Goal: Transaction & Acquisition: Purchase product/service

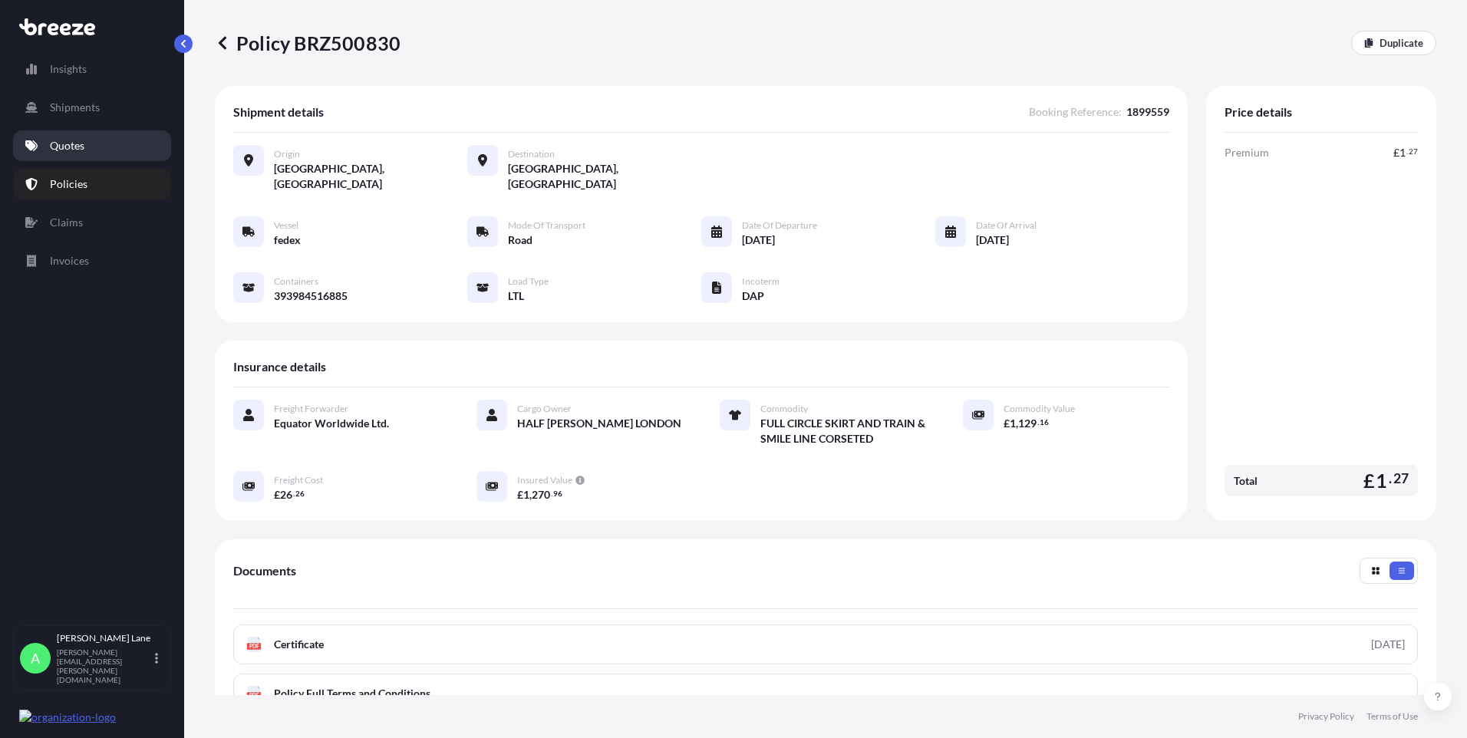
click at [90, 143] on link "Quotes" at bounding box center [92, 145] width 158 height 31
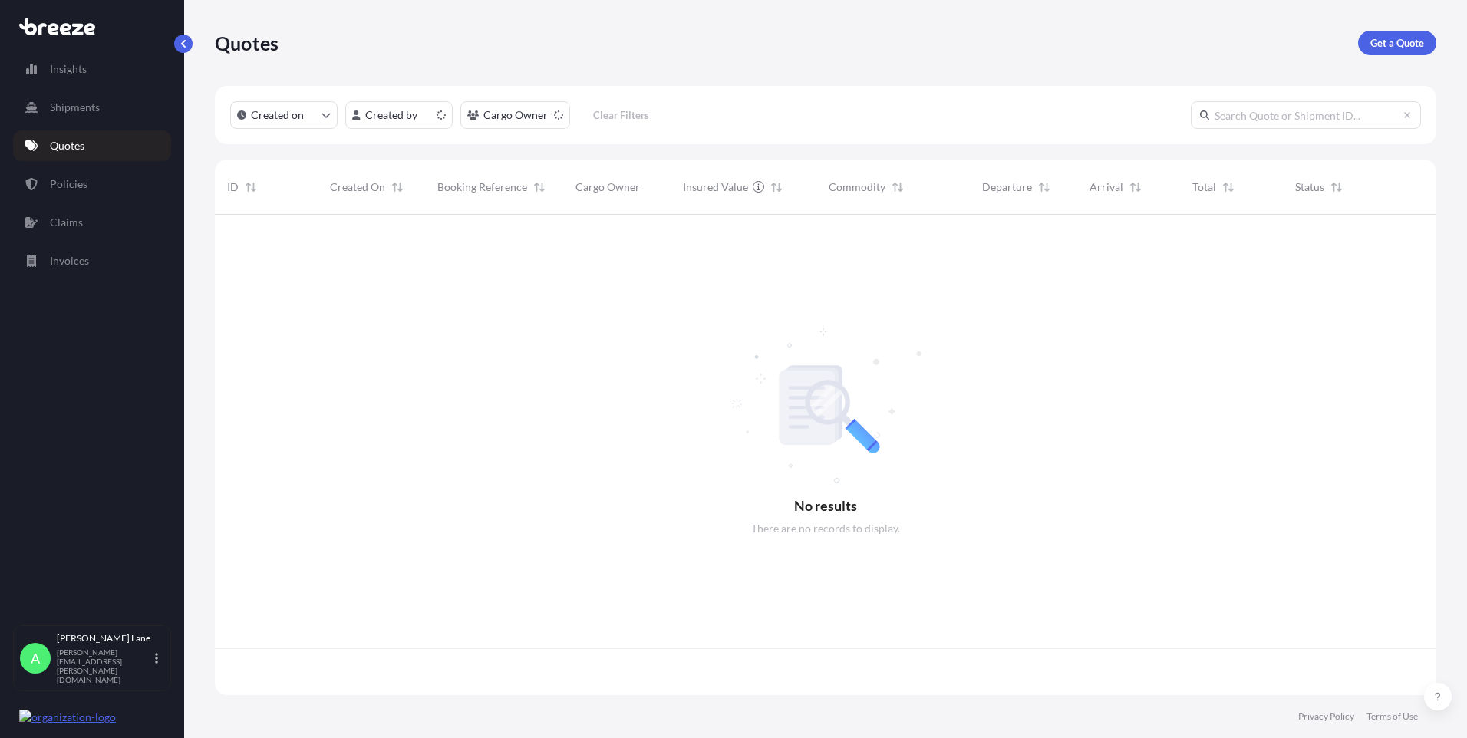
scroll to position [477, 1210]
click at [1418, 46] on p "Get a Quote" at bounding box center [1397, 42] width 54 height 15
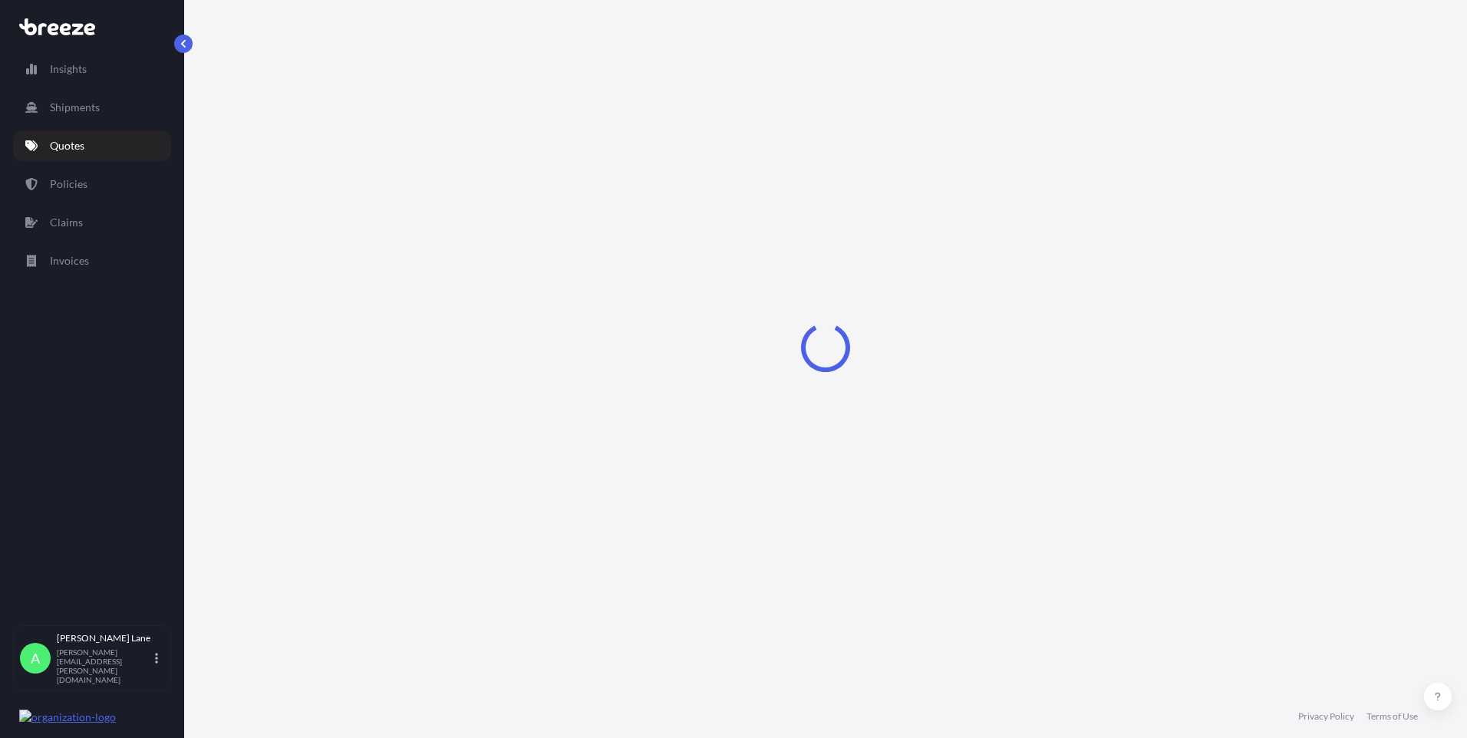
select select "Road"
select select "1"
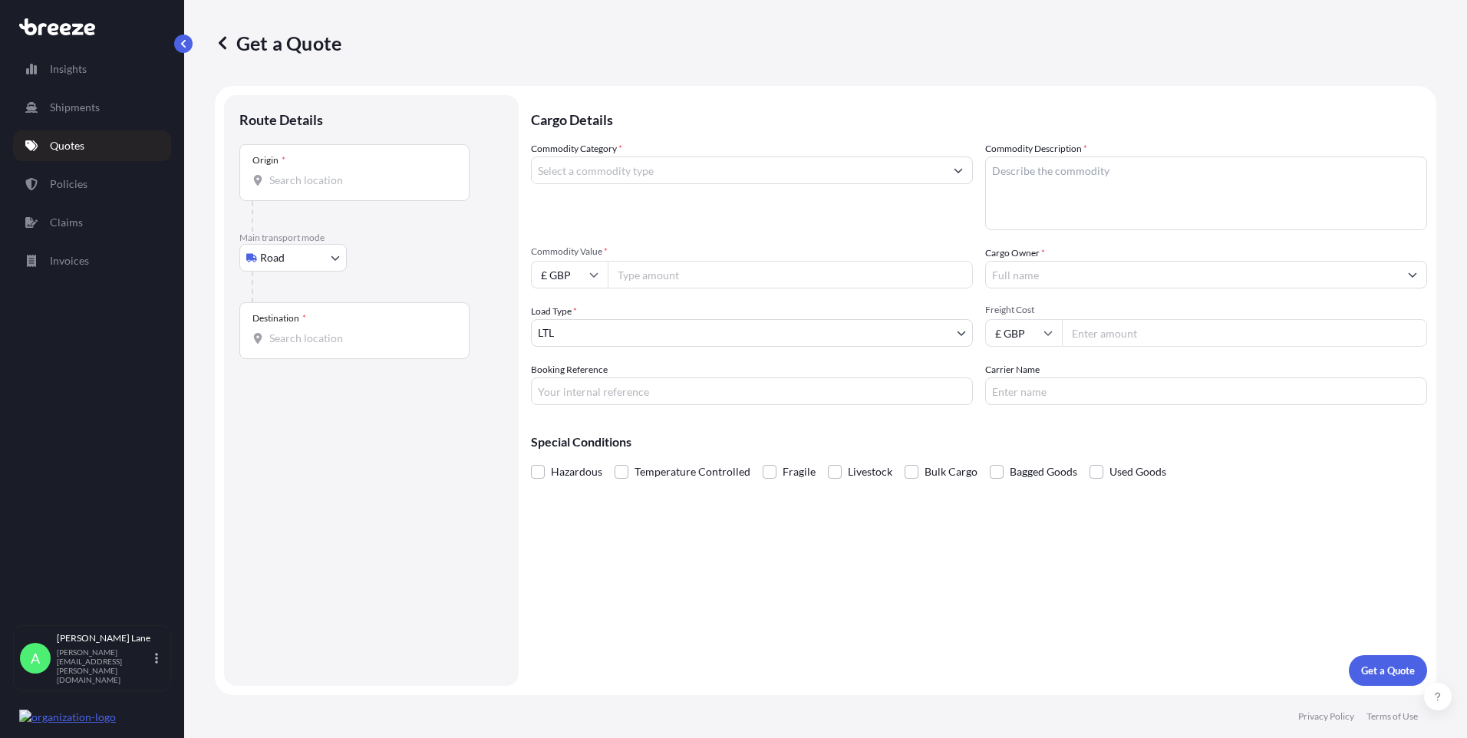
click at [303, 260] on body "Insights Shipments Quotes Policies Claims Invoices A [PERSON_NAME] [PERSON_NAME…" at bounding box center [733, 369] width 1467 height 738
click at [295, 324] on div "Air" at bounding box center [292, 325] width 95 height 28
select select "Air"
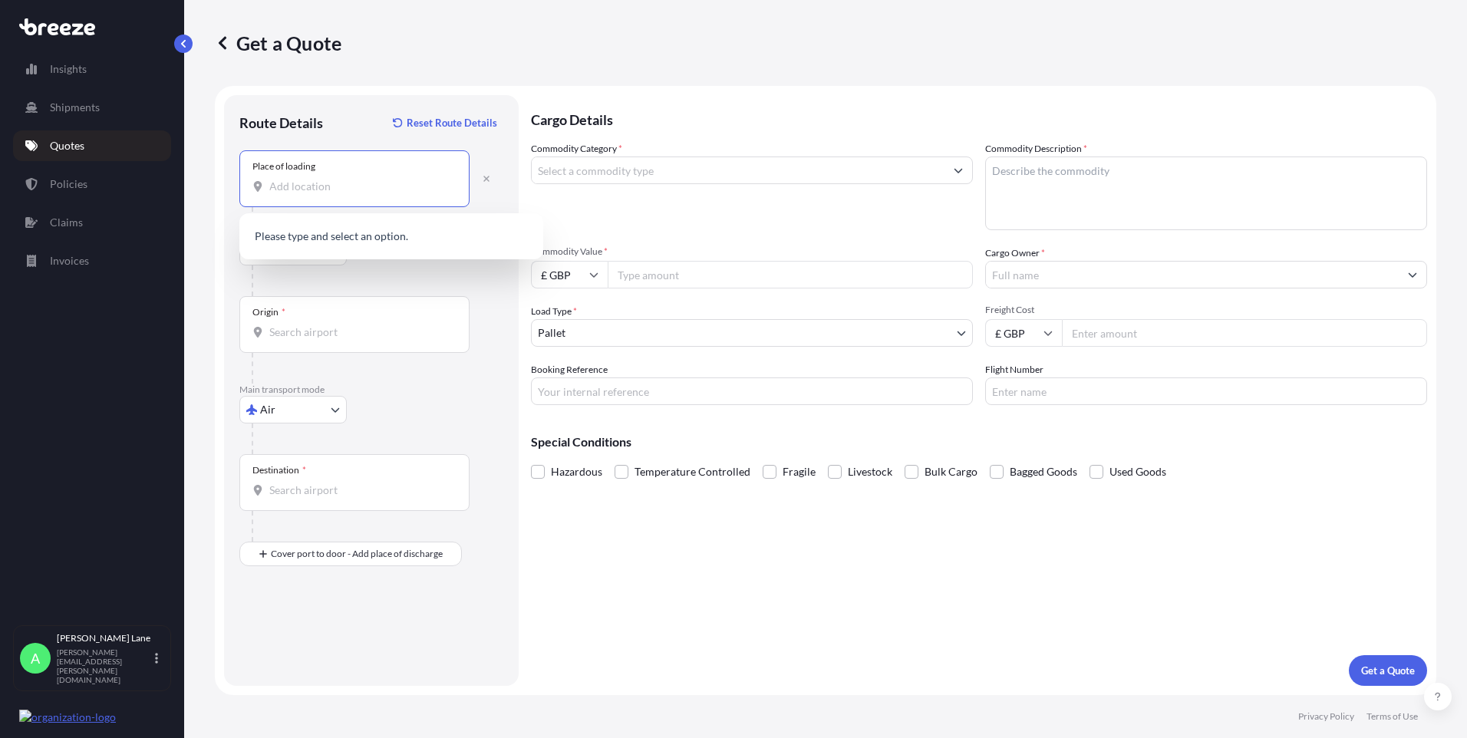
click at [339, 186] on input "Place of loading" at bounding box center [359, 186] width 181 height 15
click at [363, 229] on div "[STREET_ADDRESS]" at bounding box center [390, 237] width 291 height 37
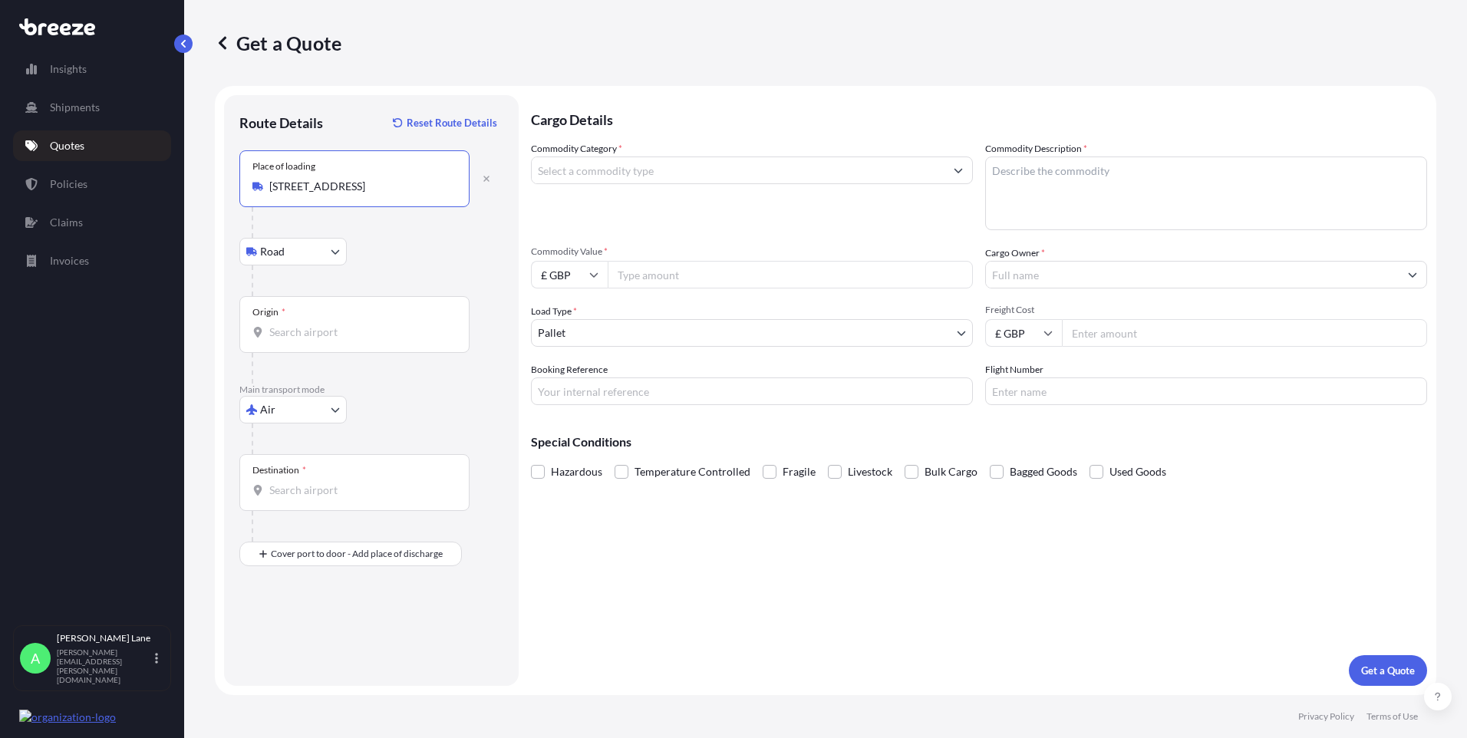
type input "[STREET_ADDRESS]"
click at [324, 320] on div "Origin *" at bounding box center [354, 324] width 230 height 57
click at [324, 324] on input "Origin *" at bounding box center [359, 331] width 181 height 15
type input "GBSTN - Stansted Apt/[GEOGRAPHIC_DATA], [GEOGRAPHIC_DATA]"
click at [332, 492] on input "Destination *" at bounding box center [359, 489] width 181 height 15
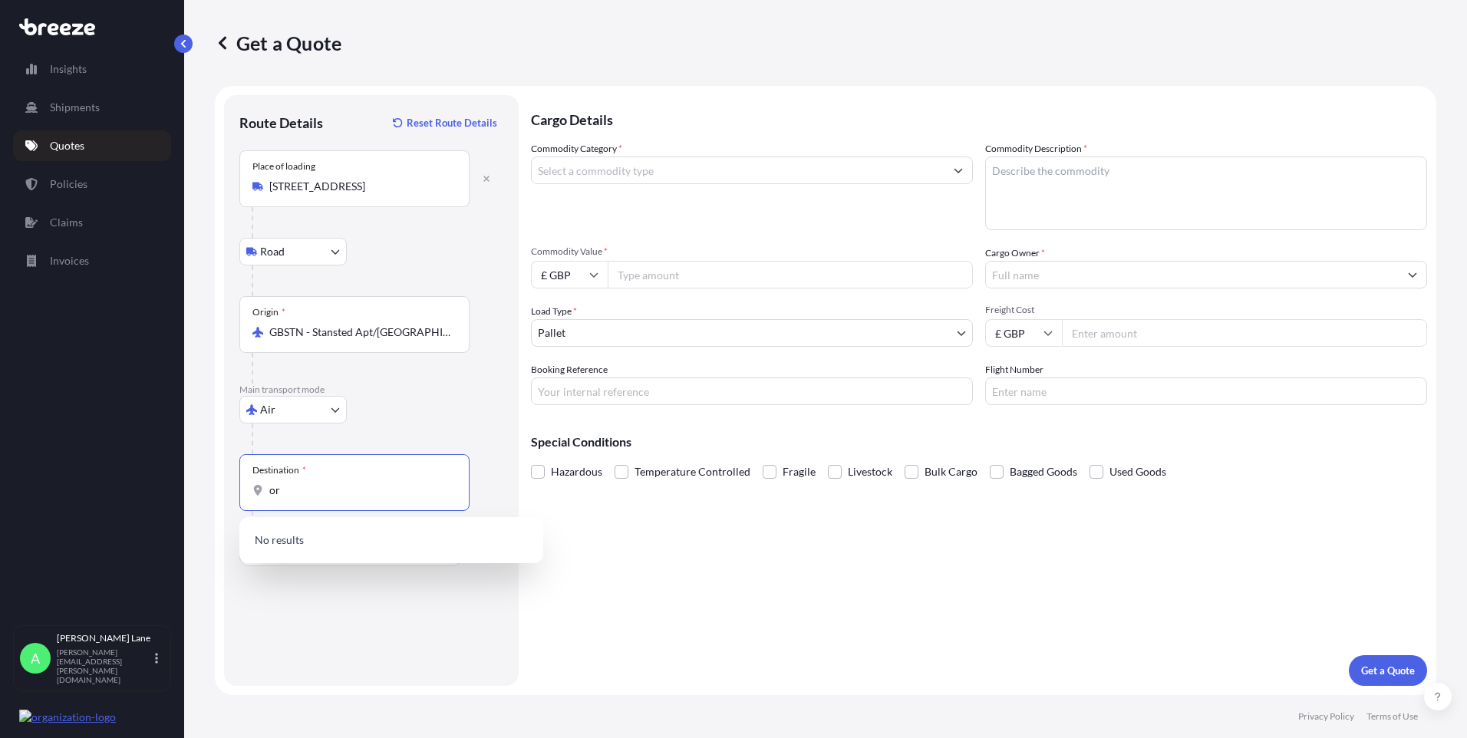
type input "o"
click at [361, 542] on span "USFMY / RSW - [GEOGRAPHIC_DATA] ers, [GEOGRAPHIC_DATA]" at bounding box center [410, 544] width 239 height 31
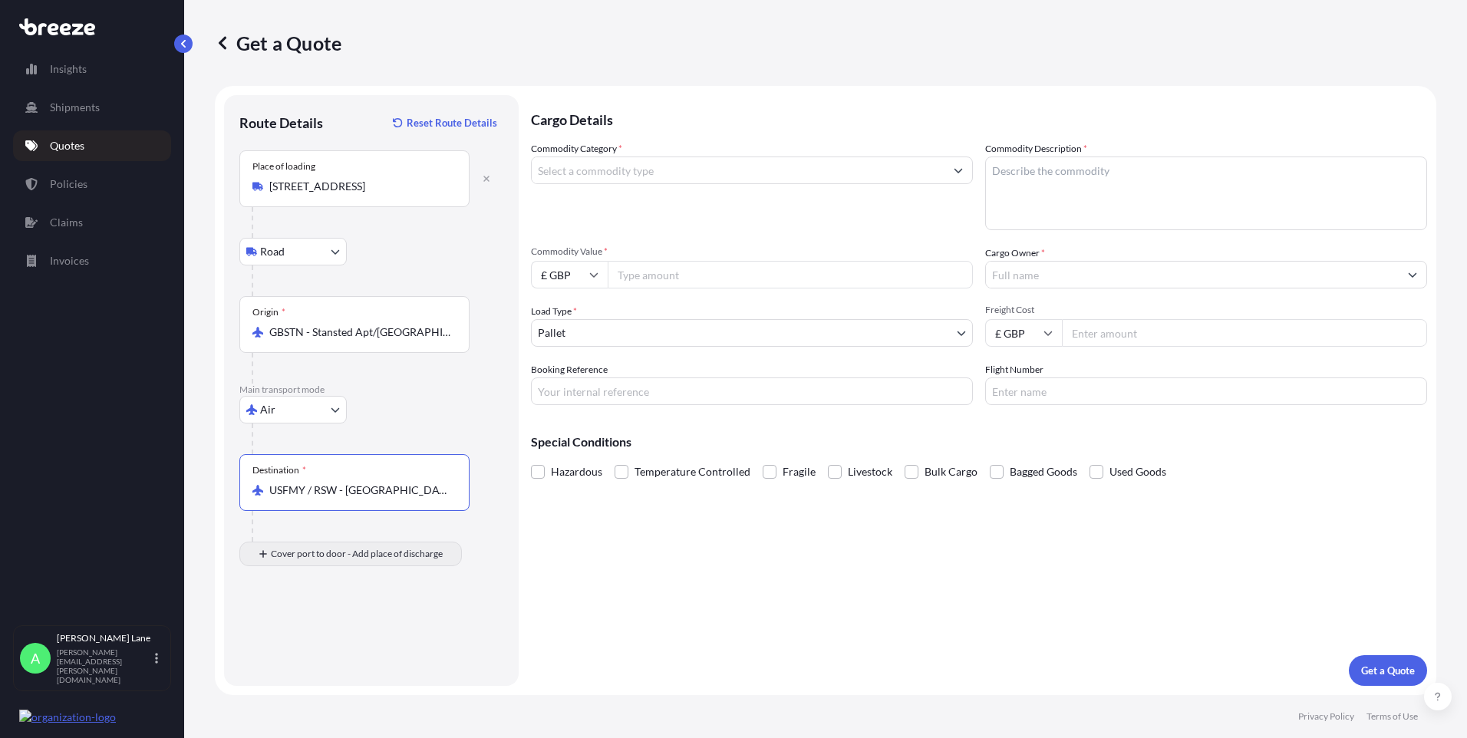
type input "USFMY / RSW - [GEOGRAPHIC_DATA][PERSON_NAME], [GEOGRAPHIC_DATA]"
click at [356, 631] on input "Place of Discharge" at bounding box center [359, 635] width 181 height 15
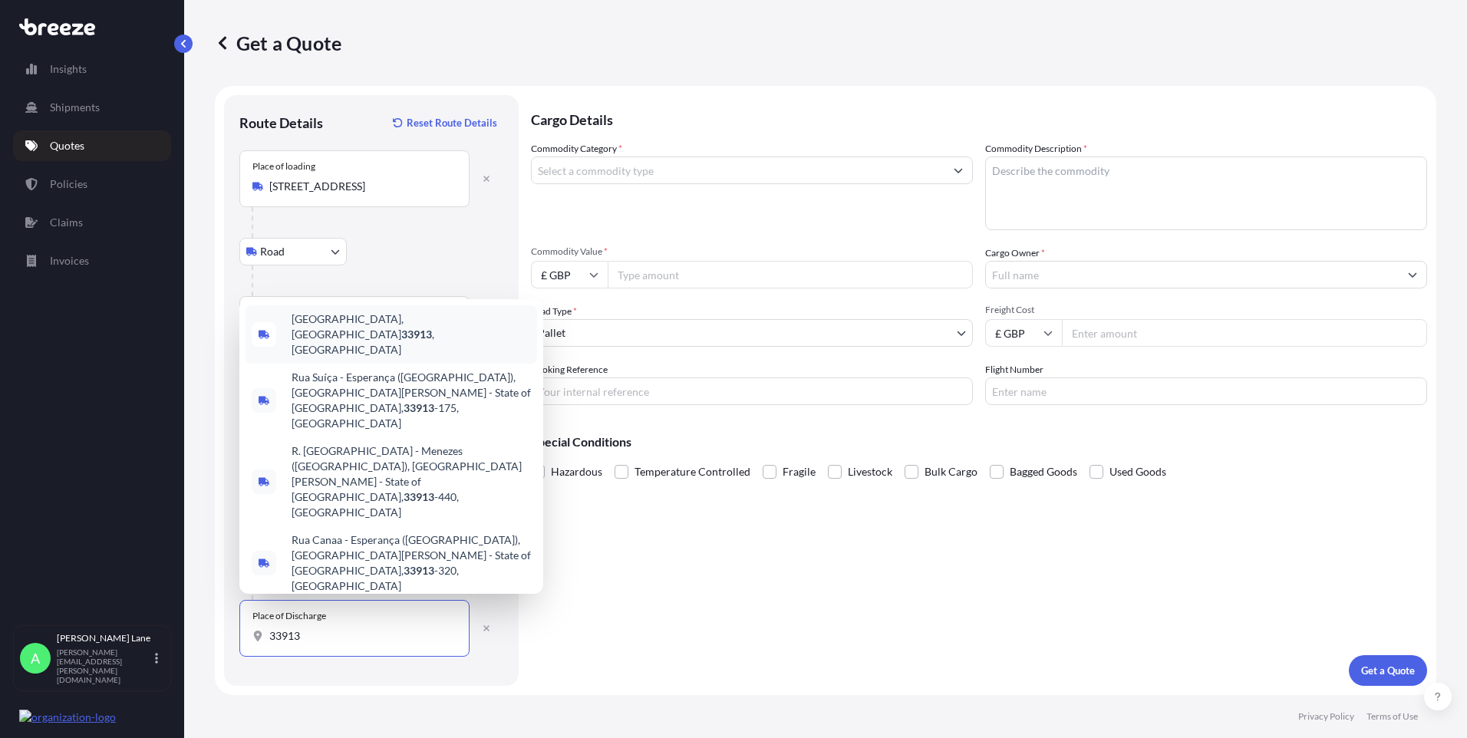
click at [367, 357] on span "[GEOGRAPHIC_DATA] , [GEOGRAPHIC_DATA]" at bounding box center [410, 334] width 239 height 46
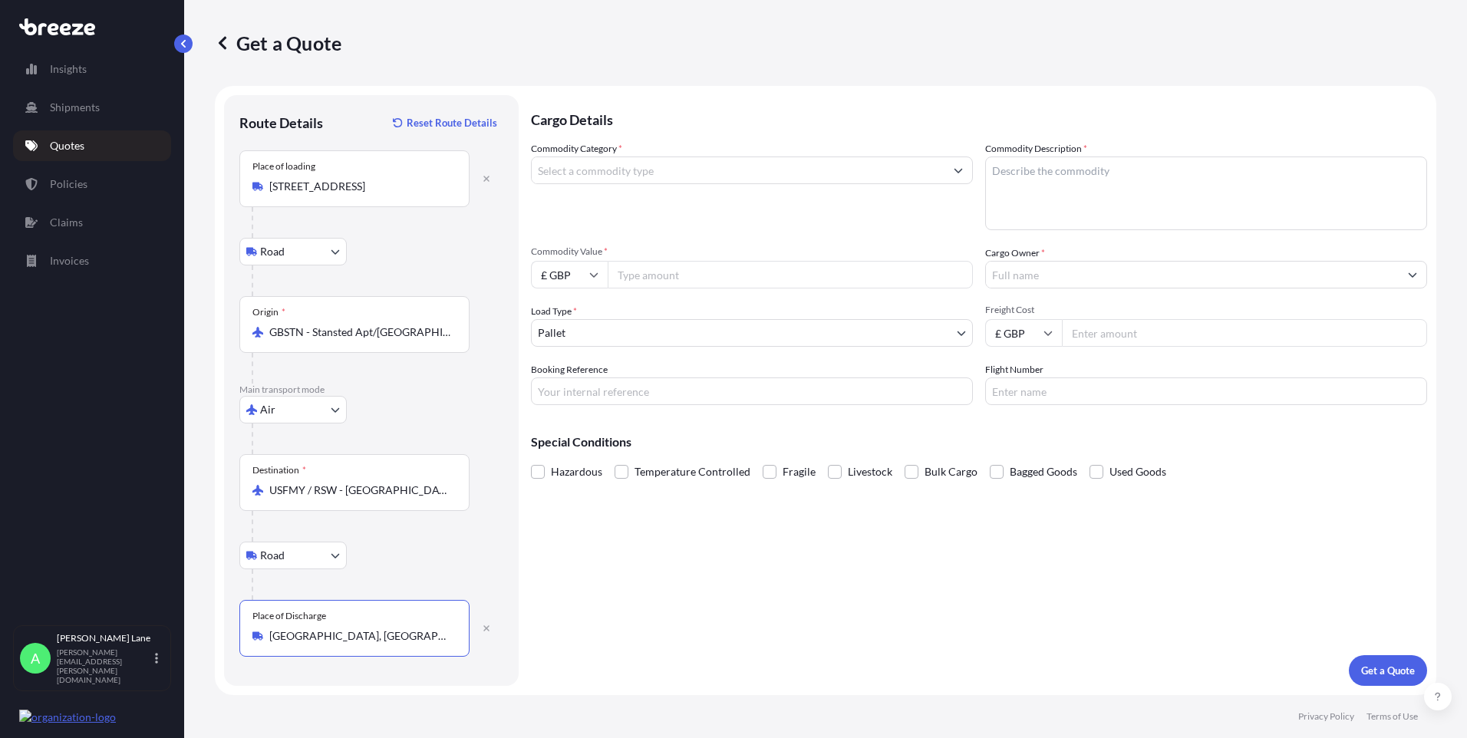
type input "[GEOGRAPHIC_DATA], [GEOGRAPHIC_DATA]"
click at [622, 178] on input "Commodity Category *" at bounding box center [738, 170] width 413 height 28
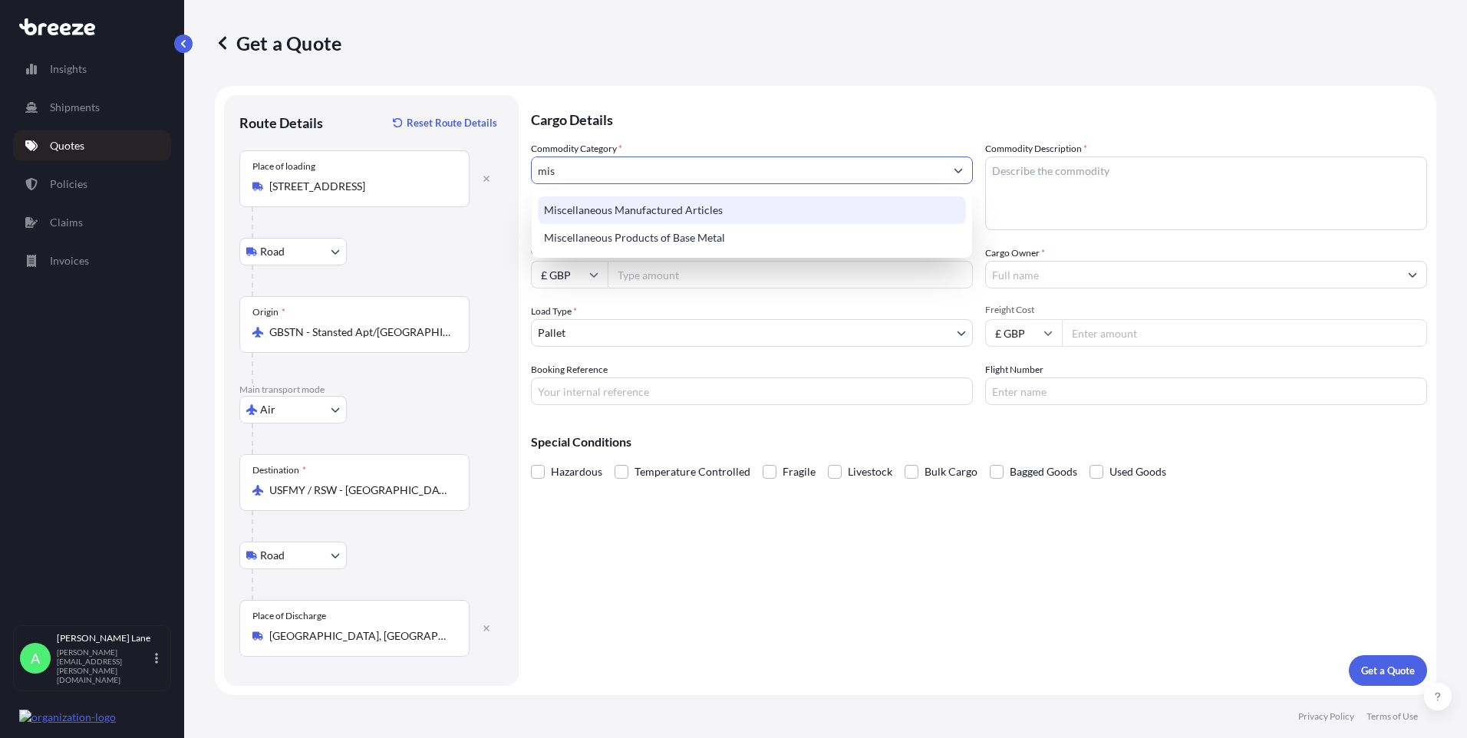
click at [637, 203] on div "Miscellaneous Manufactured Articles" at bounding box center [752, 210] width 428 height 28
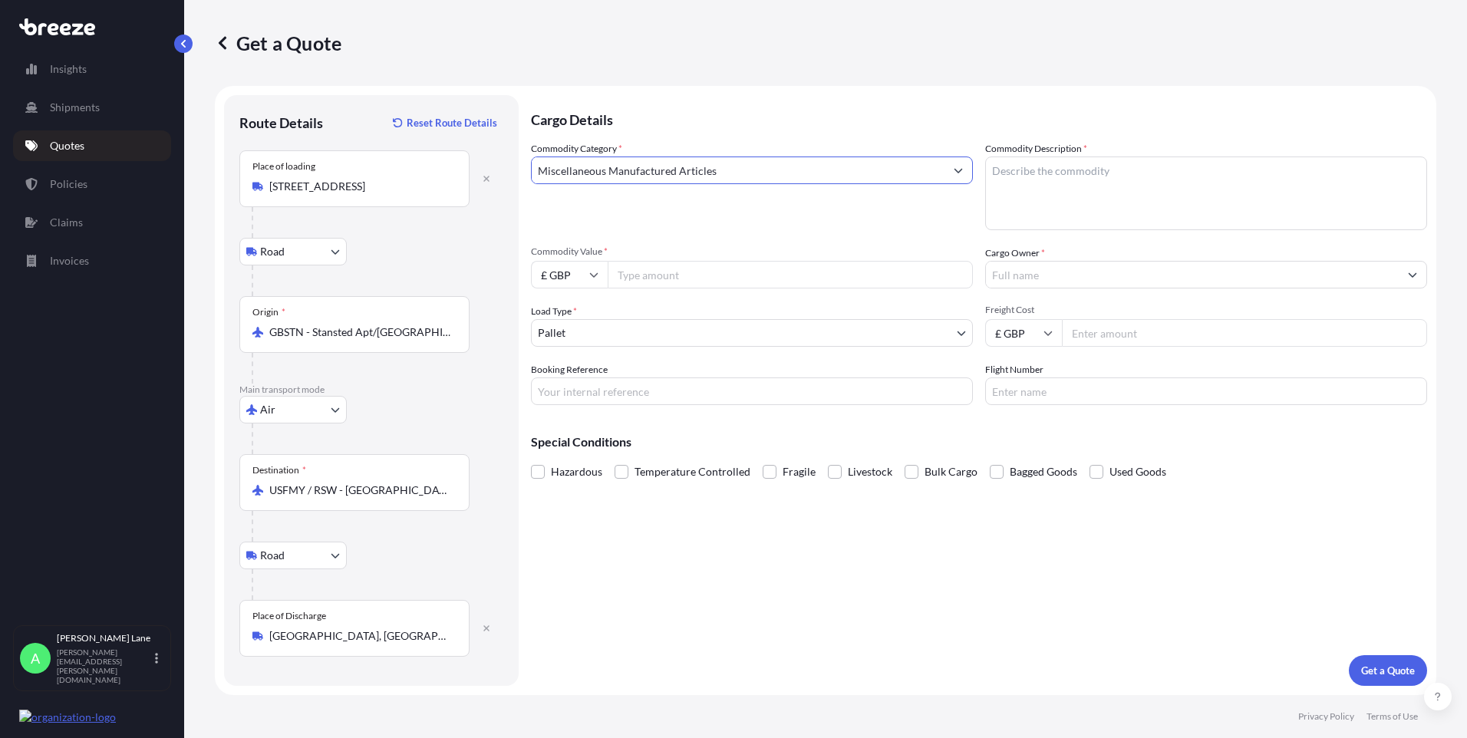
type input "Miscellaneous Manufactured Articles"
click at [654, 273] on input "Commodity Value *" at bounding box center [790, 275] width 365 height 28
type input "715.01"
click at [576, 329] on body "Insights Shipments Quotes Policies Claims Invoices A [PERSON_NAME] [PERSON_NAME…" at bounding box center [733, 369] width 1467 height 738
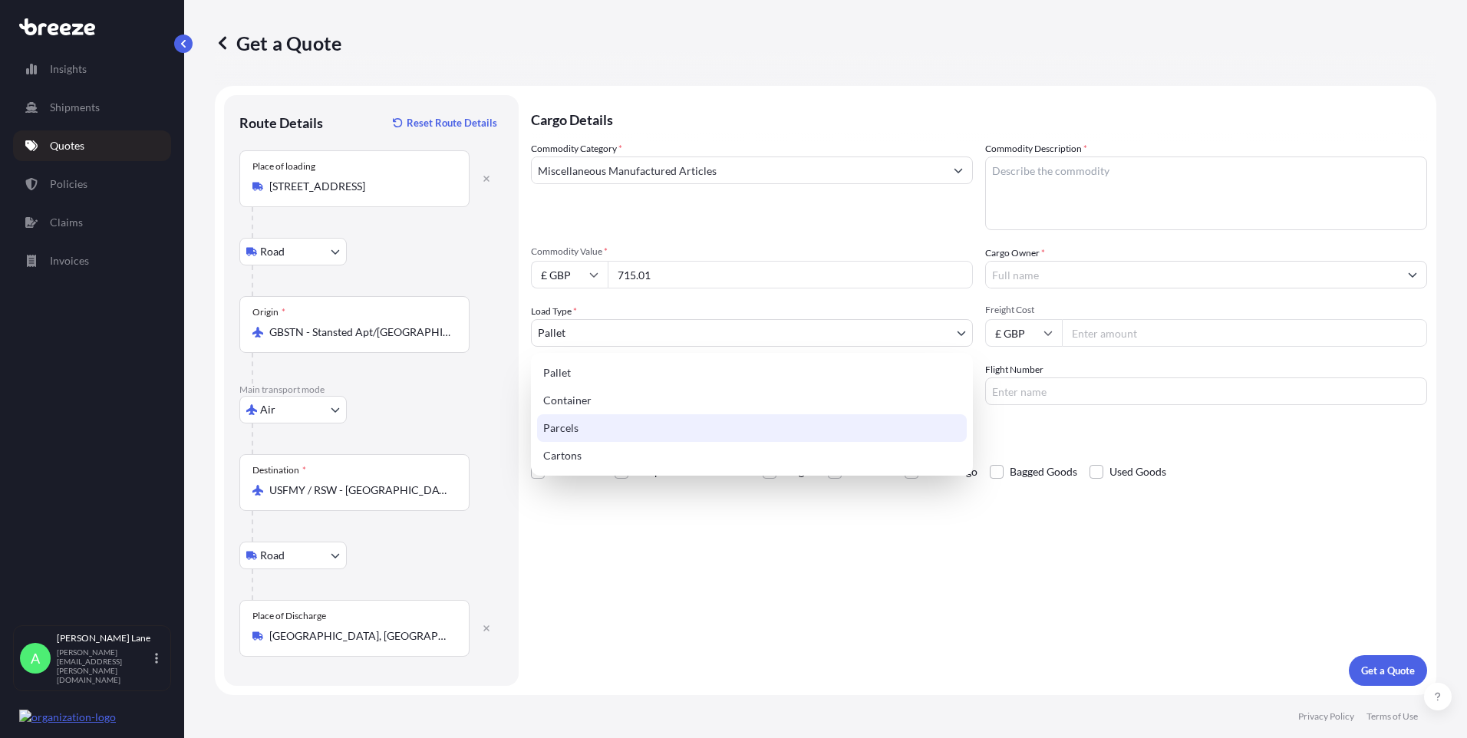
click at [585, 423] on div "Parcels" at bounding box center [752, 428] width 430 height 28
select select "3"
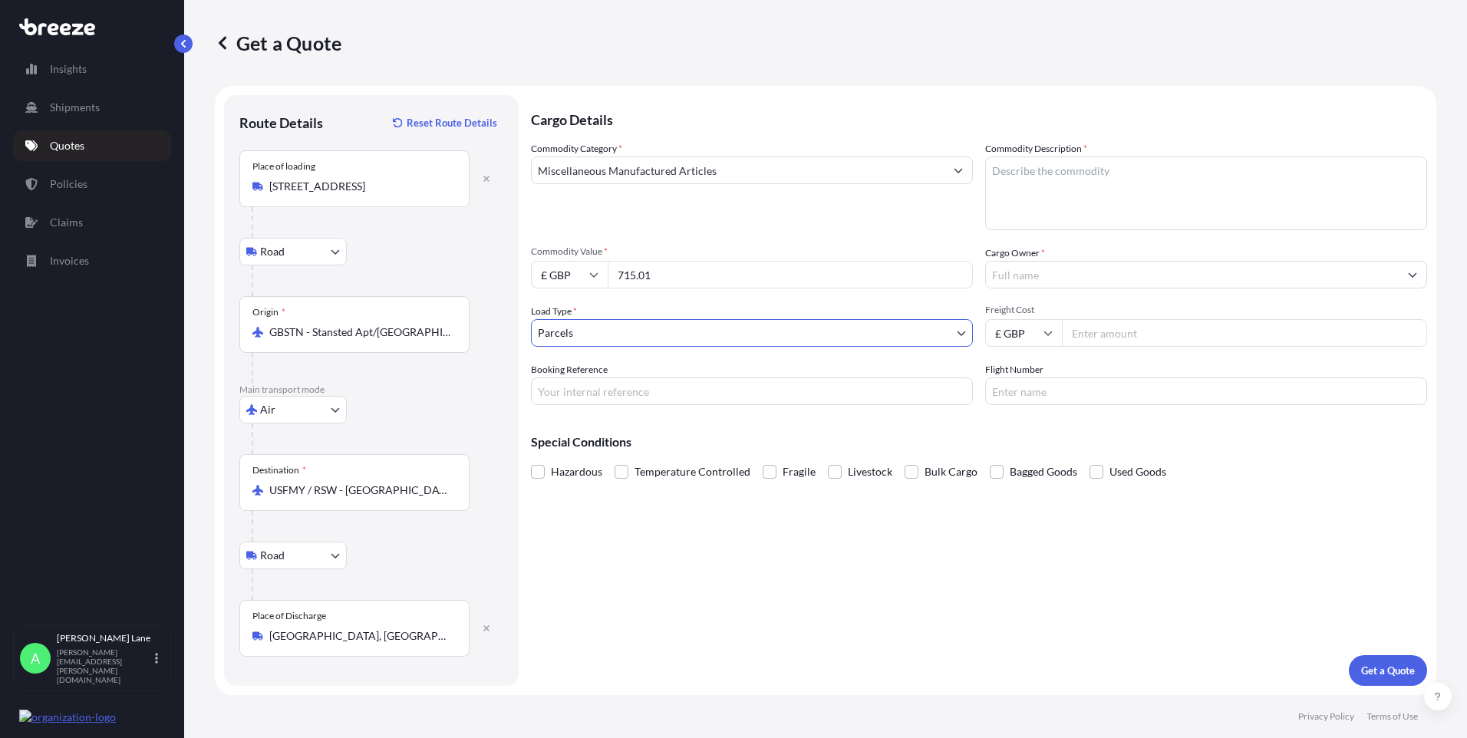
click at [597, 394] on input "Booking Reference" at bounding box center [752, 391] width 442 height 28
paste input "1899599"
type input "1899599"
click at [1019, 224] on textarea "Commodity Description *" at bounding box center [1206, 193] width 442 height 74
type textarea "g"
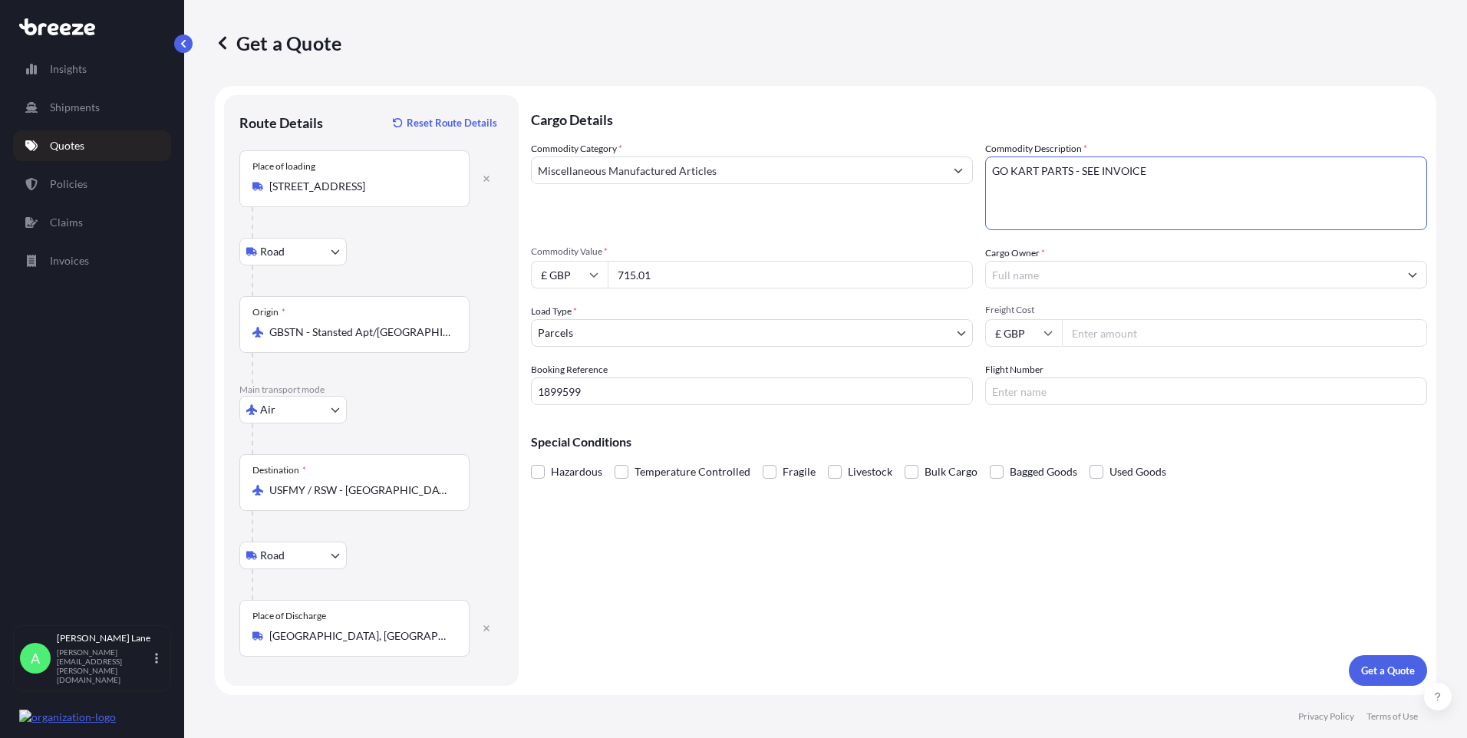
drag, startPoint x: 1151, startPoint y: 174, endPoint x: 1082, endPoint y: 175, distance: 68.3
click at [1082, 175] on textarea "GO KART PARTS - SEE INVOICE" at bounding box center [1206, 193] width 442 height 74
type textarea "GO KART PARTS -"
click at [1059, 277] on input "Cargo Owner *" at bounding box center [1192, 275] width 413 height 28
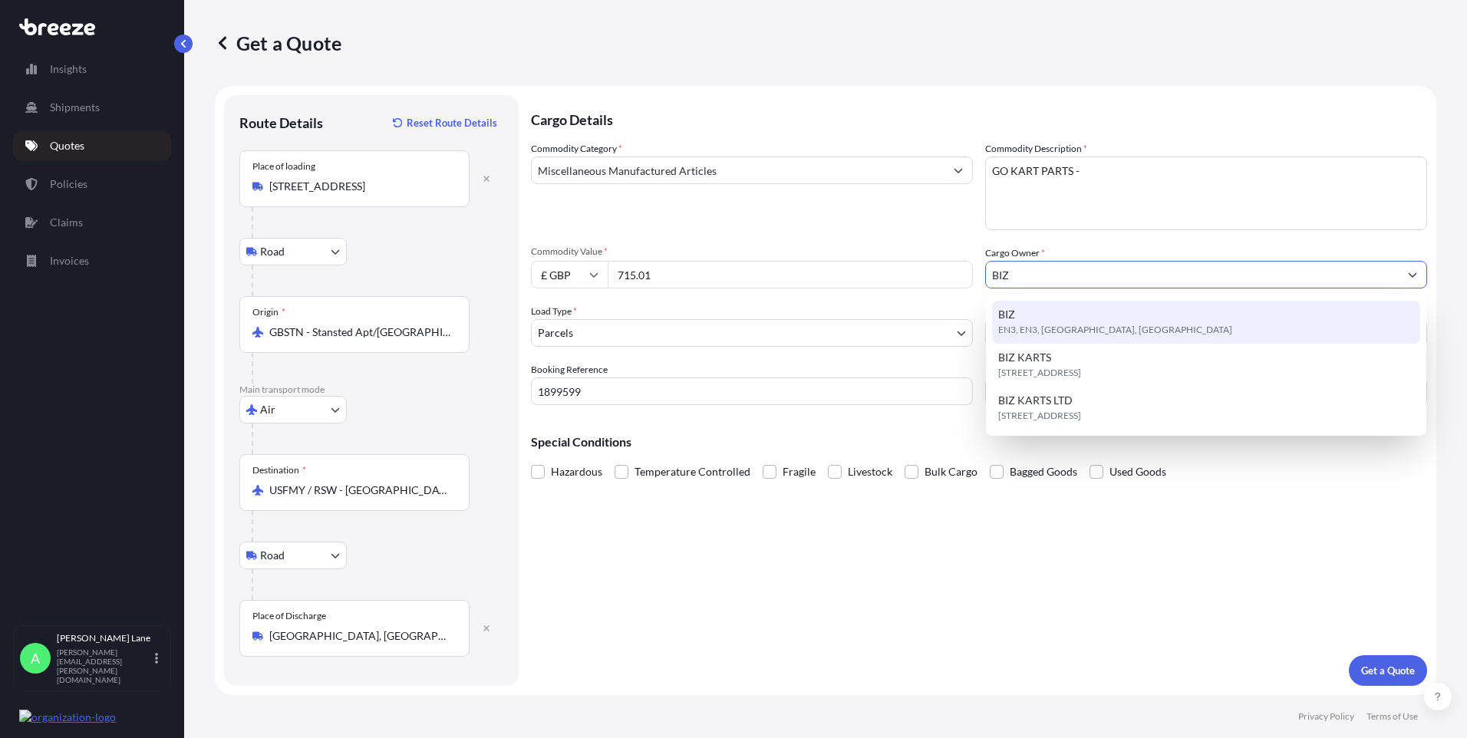
click at [1060, 324] on span "EN3, EN3, [GEOGRAPHIC_DATA], [GEOGRAPHIC_DATA]" at bounding box center [1115, 329] width 234 height 15
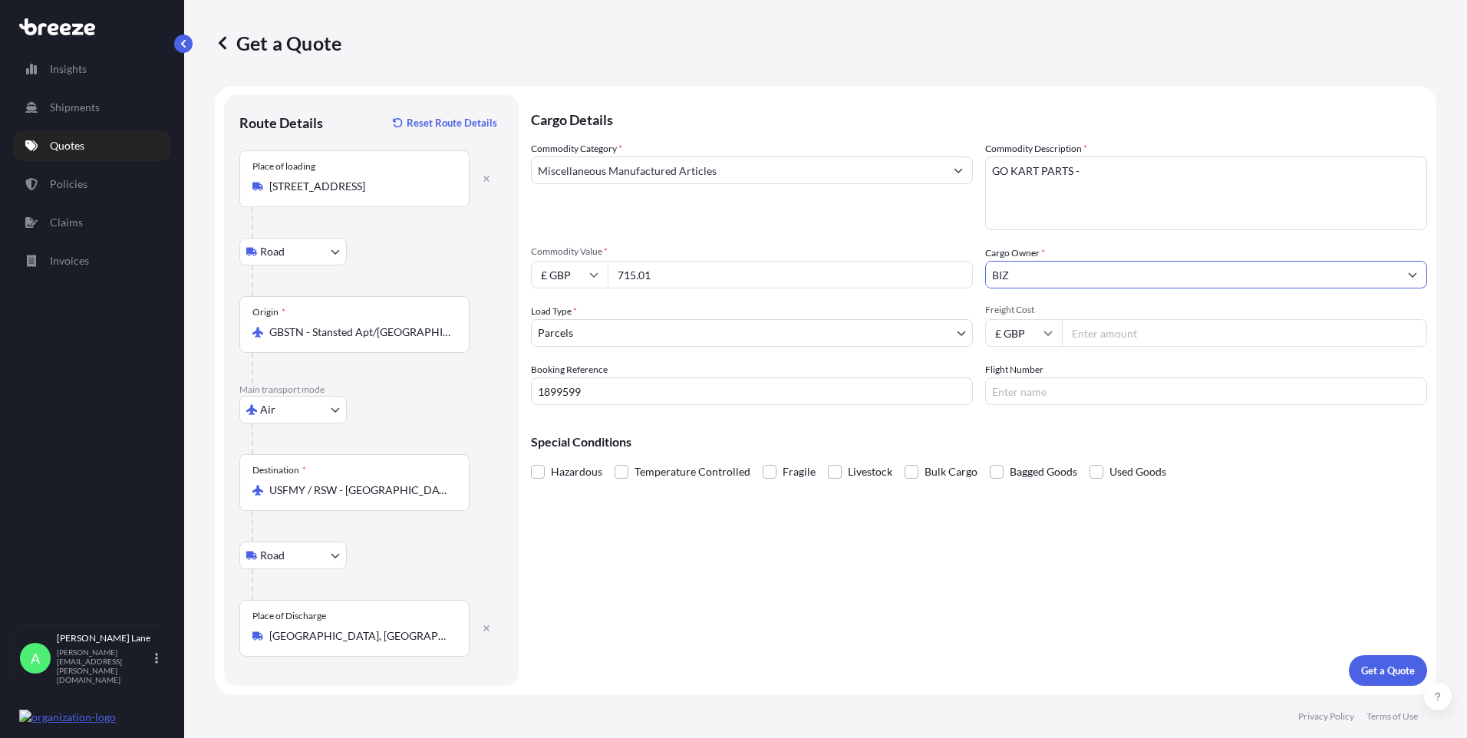
type input "BIZ"
click at [1105, 339] on input "Freight Cost" at bounding box center [1244, 333] width 365 height 28
type input "370.00"
click at [1031, 391] on input "Flight Number" at bounding box center [1206, 391] width 442 height 28
type input "FEDEX"
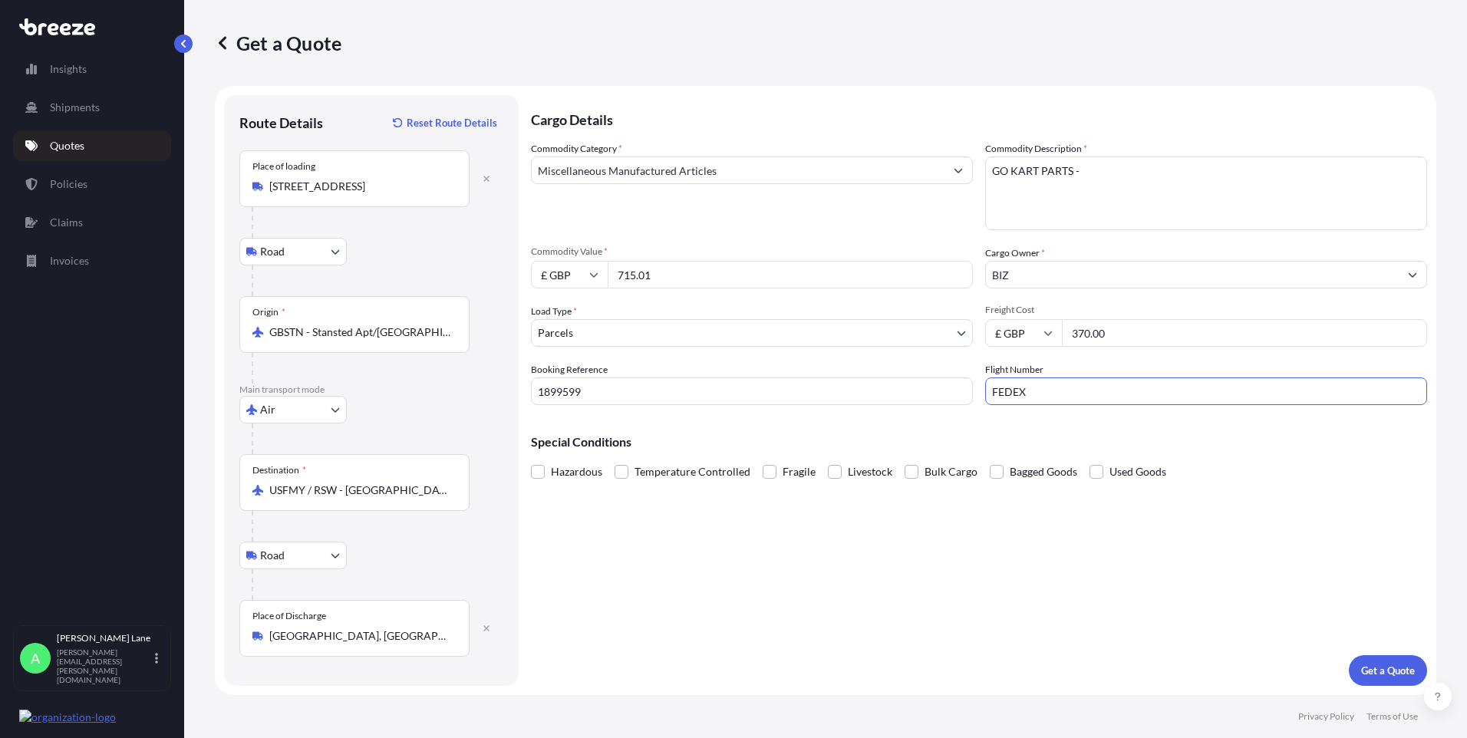
click at [874, 568] on div "Cargo Details Commodity Category * Miscellaneous Manufactured Articles Commodit…" at bounding box center [979, 390] width 896 height 591
click at [1371, 673] on p "Get a Quote" at bounding box center [1388, 670] width 54 height 15
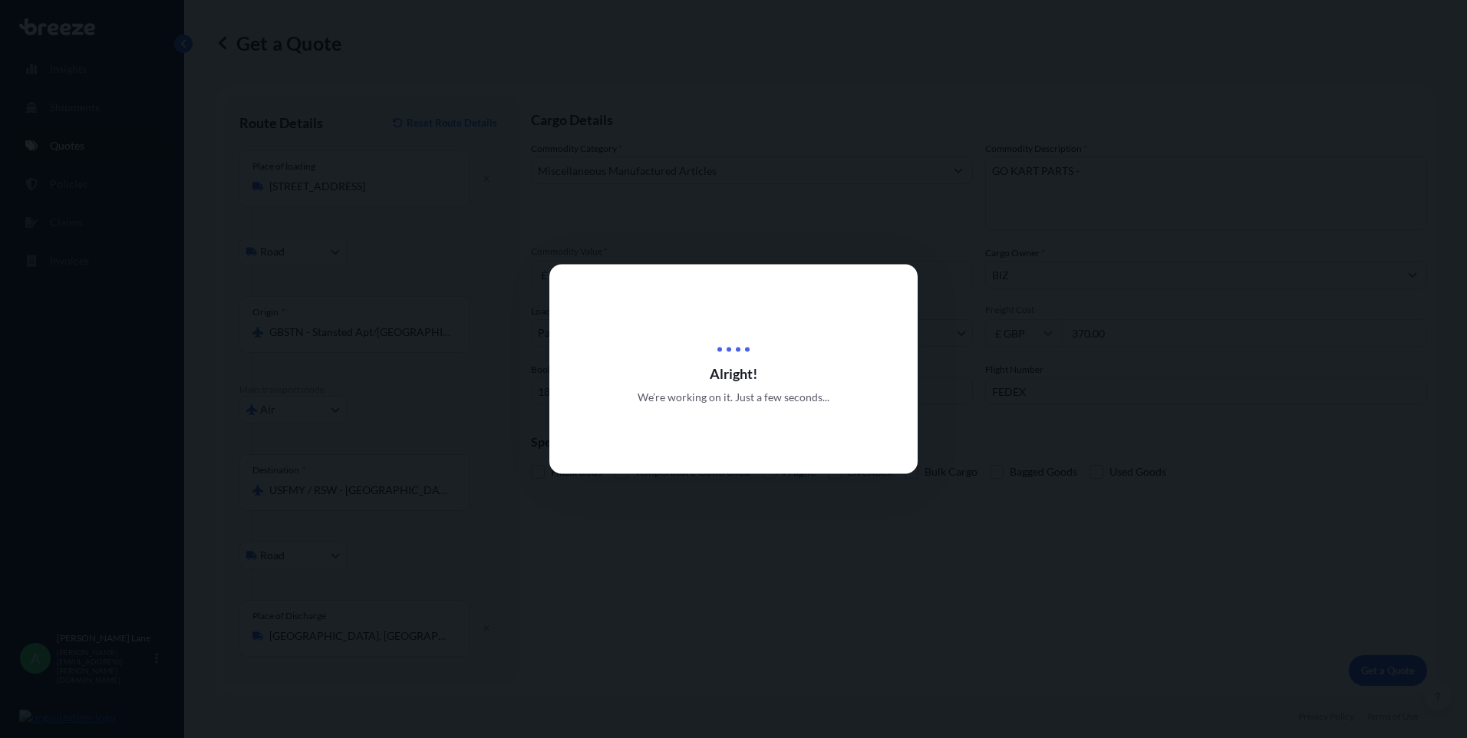
select select "Road"
select select "Air"
select select "Road"
select select "3"
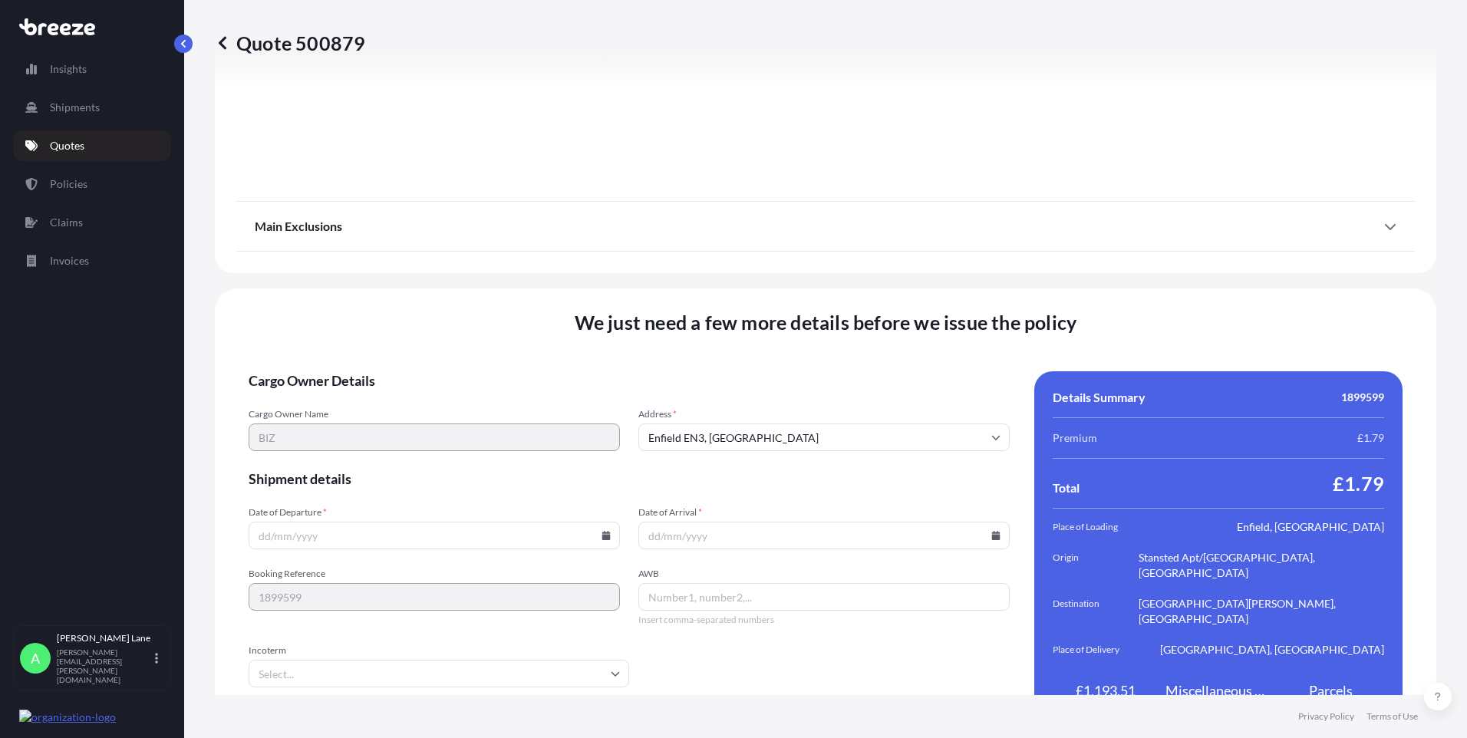
scroll to position [2001, 0]
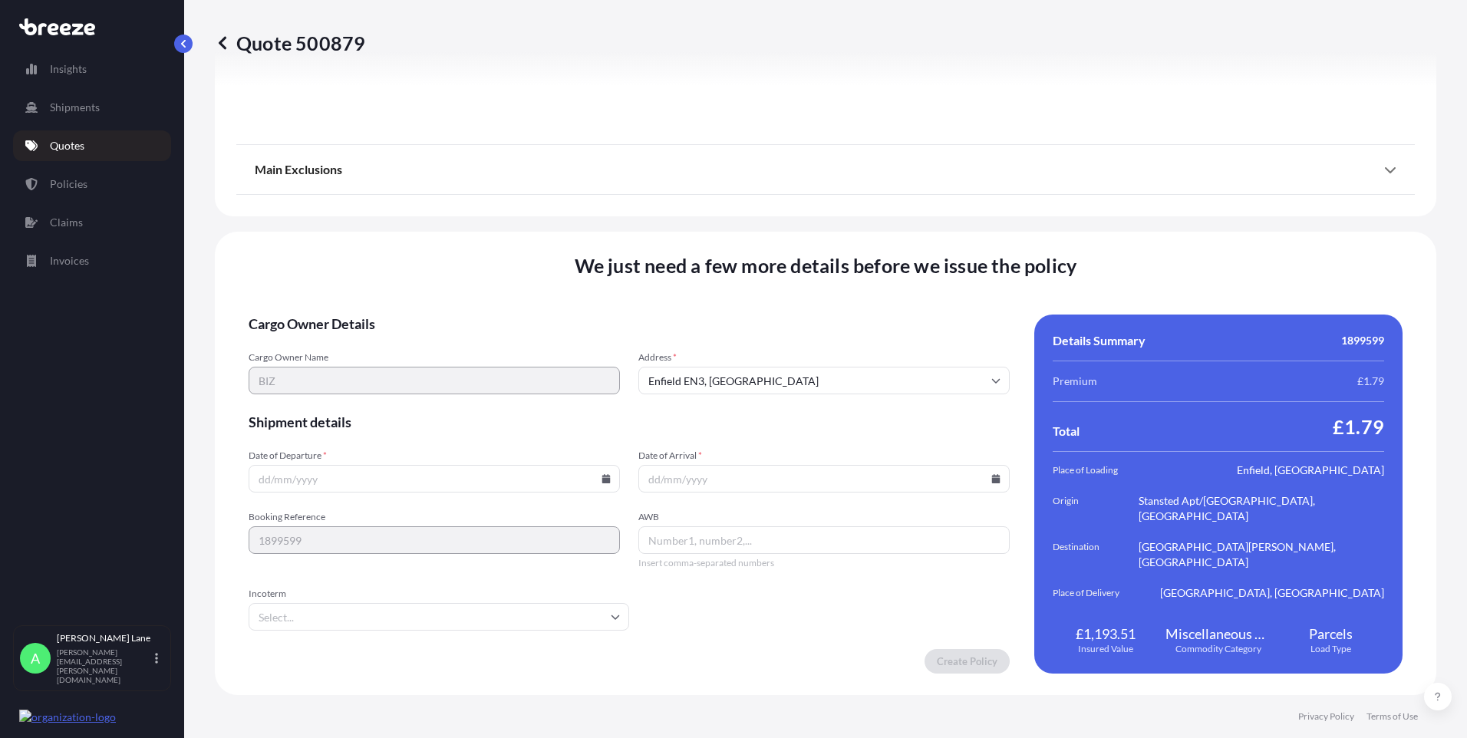
click at [602, 476] on icon at bounding box center [606, 478] width 8 height 9
drag, startPoint x: 395, startPoint y: 315, endPoint x: 343, endPoint y: 580, distance: 270.5
click at [393, 315] on button "8" at bounding box center [396, 313] width 25 height 25
type input "[DATE]"
click at [334, 618] on input "Incoterm" at bounding box center [439, 617] width 380 height 28
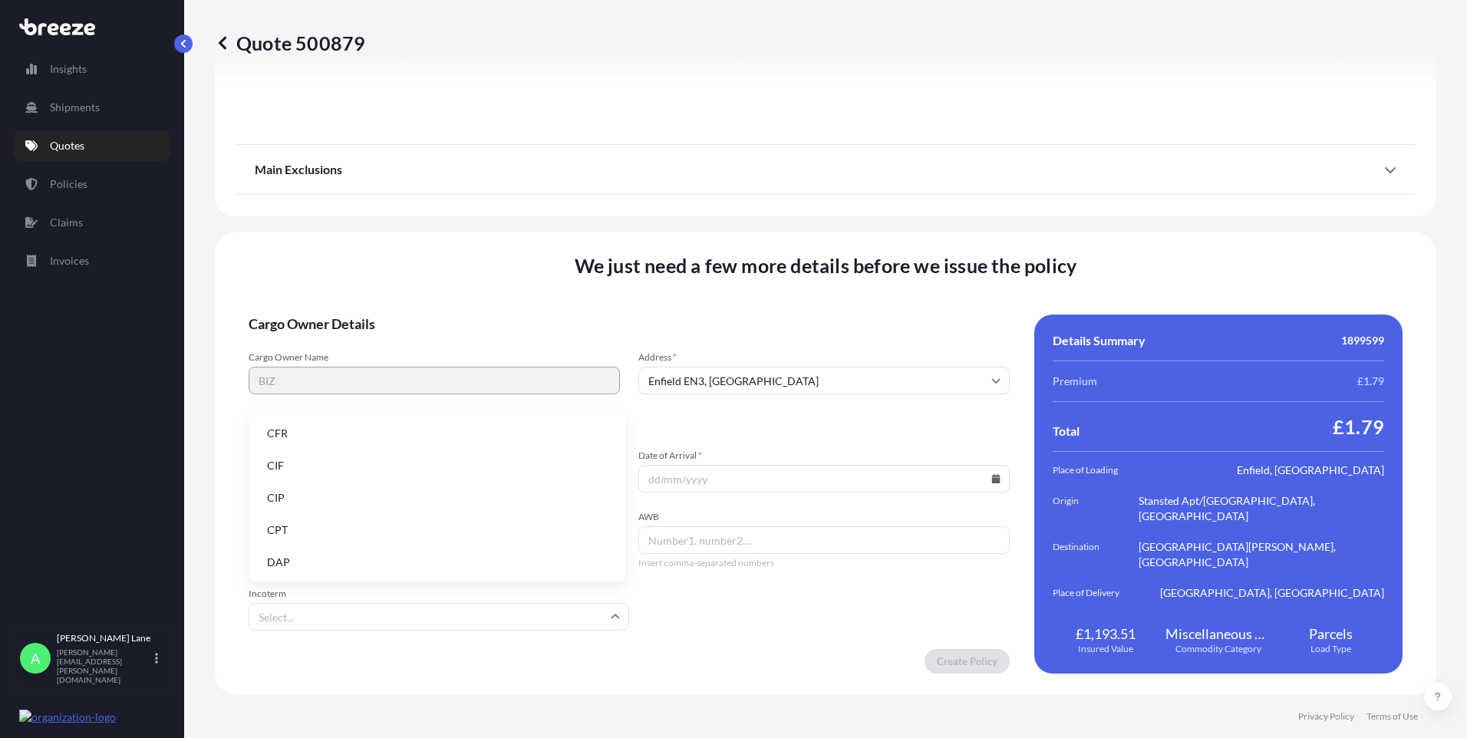
click at [336, 566] on li "DAP" at bounding box center [437, 562] width 364 height 29
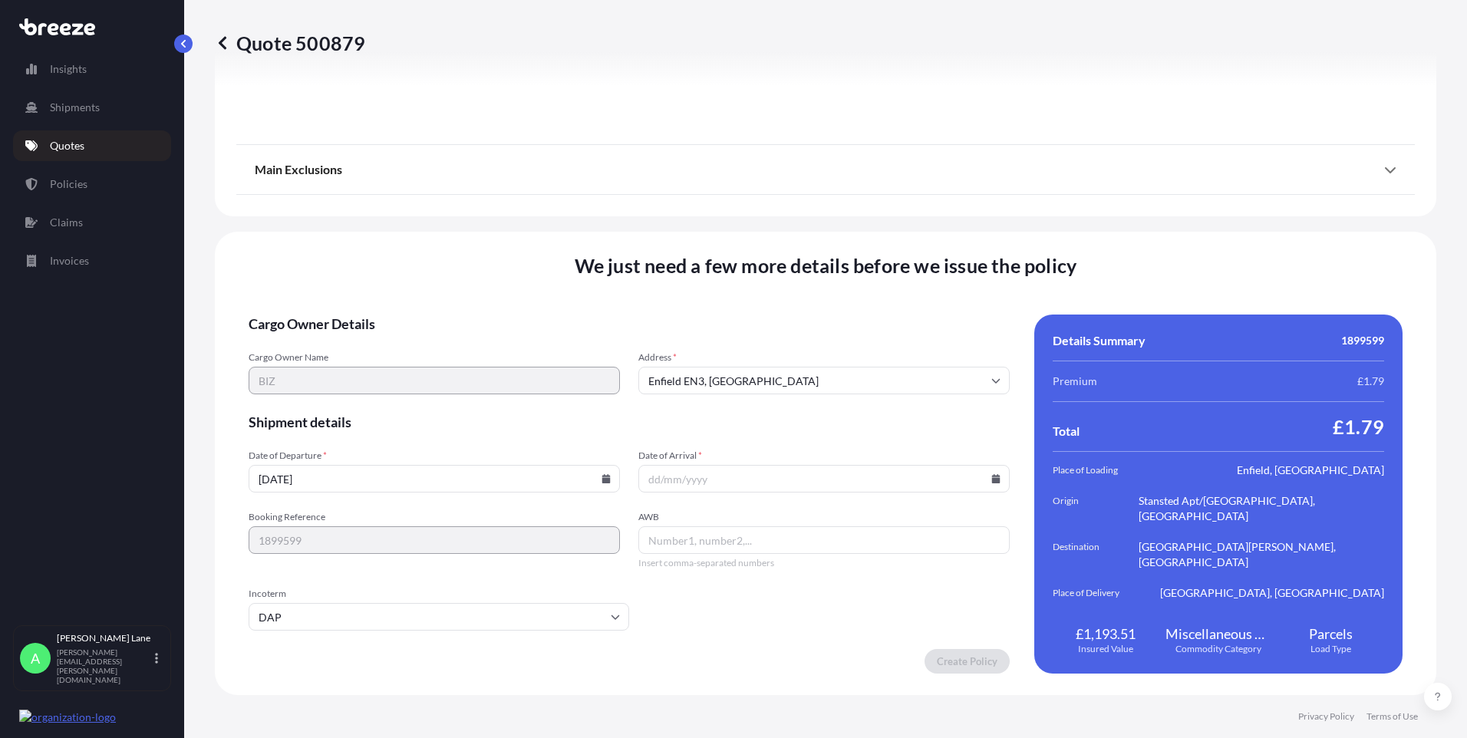
click at [992, 482] on icon at bounding box center [996, 478] width 8 height 9
drag, startPoint x: 707, startPoint y: 344, endPoint x: 707, endPoint y: 573, distance: 228.6
click at [706, 344] on button "13" at bounding box center [711, 342] width 25 height 25
type input "[DATE]"
drag, startPoint x: 699, startPoint y: 545, endPoint x: 627, endPoint y: 639, distance: 118.3
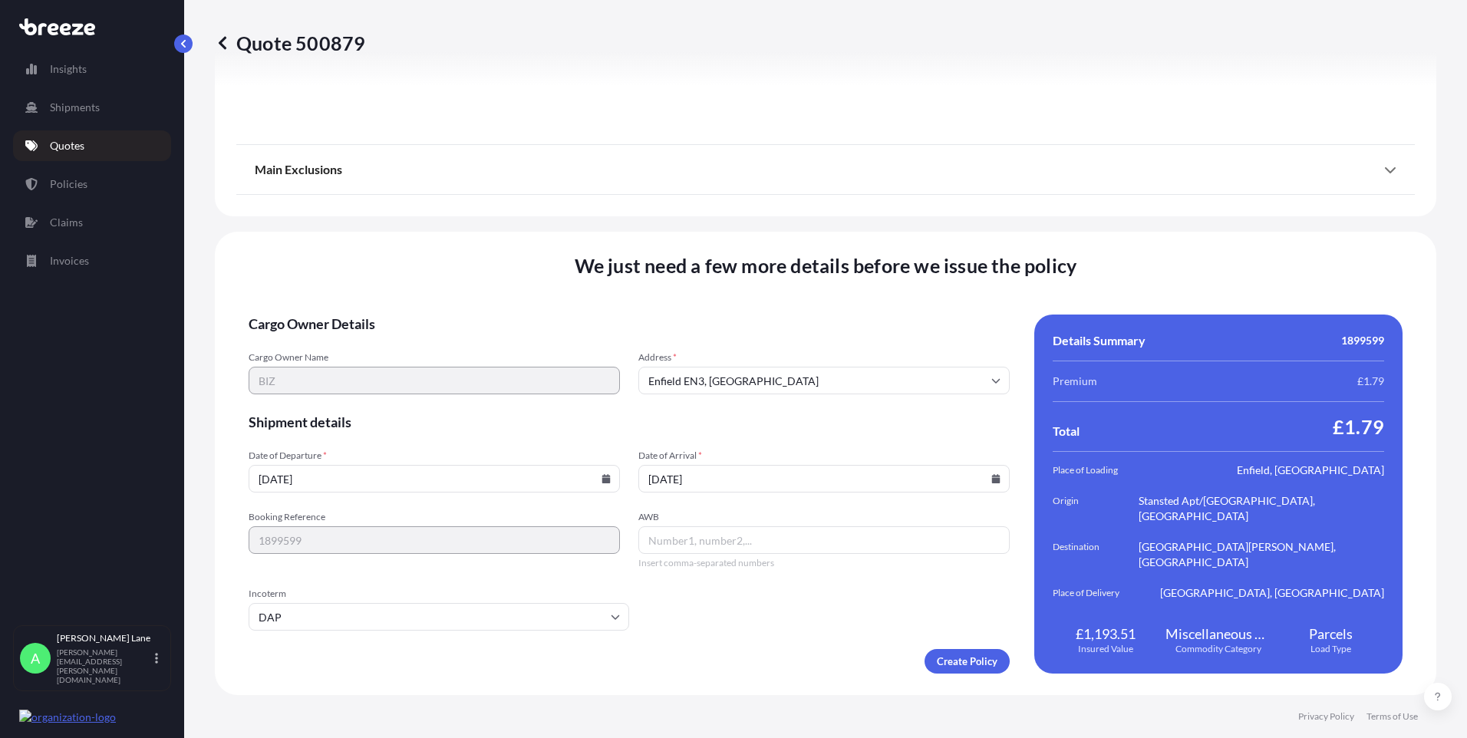
click at [698, 545] on input "AWB" at bounding box center [823, 540] width 371 height 28
paste input "884969667590"
type input "884969667590"
